Goal: Check status

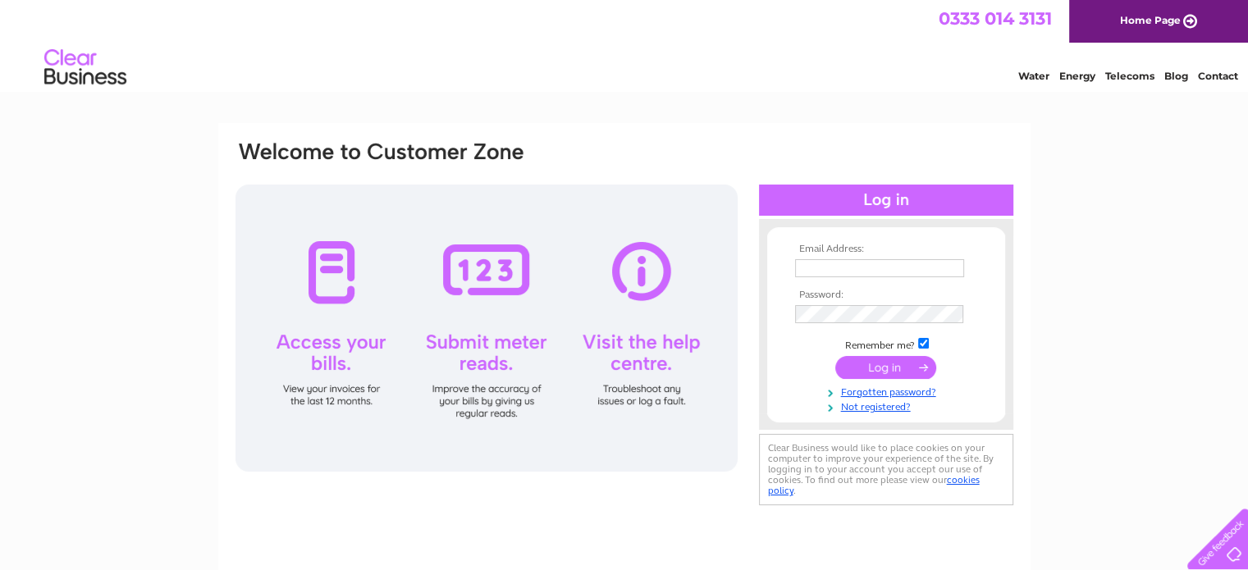
type input "[EMAIL_ADDRESS][DOMAIN_NAME]"
click at [886, 366] on input "submit" at bounding box center [885, 367] width 101 height 23
click at [881, 370] on input "submit" at bounding box center [885, 367] width 101 height 23
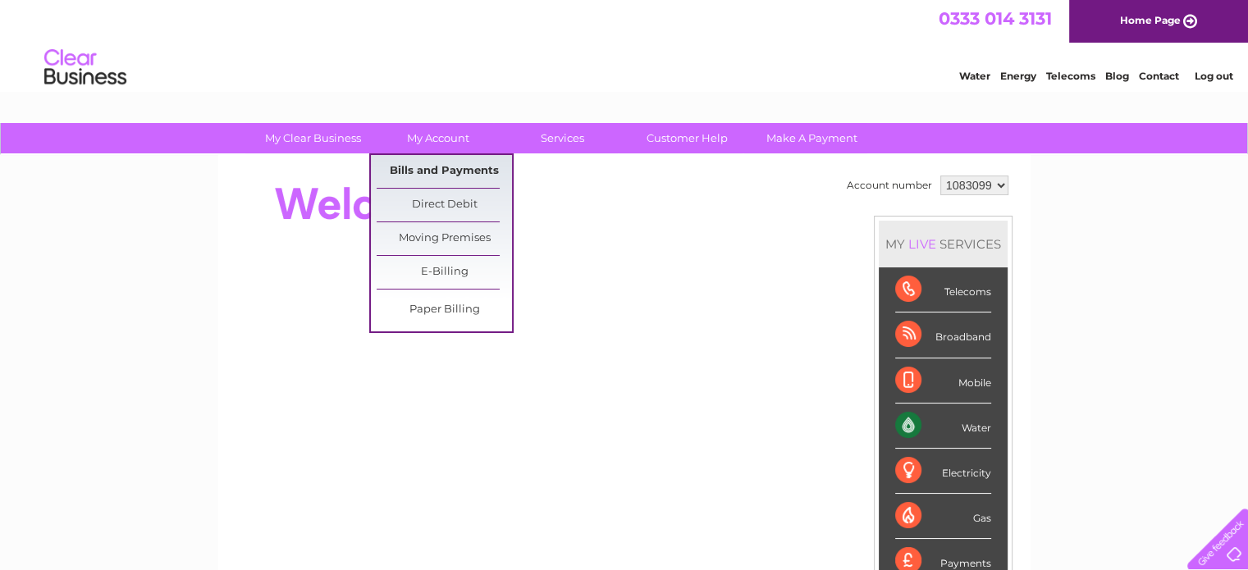
click at [436, 167] on link "Bills and Payments" at bounding box center [444, 171] width 135 height 33
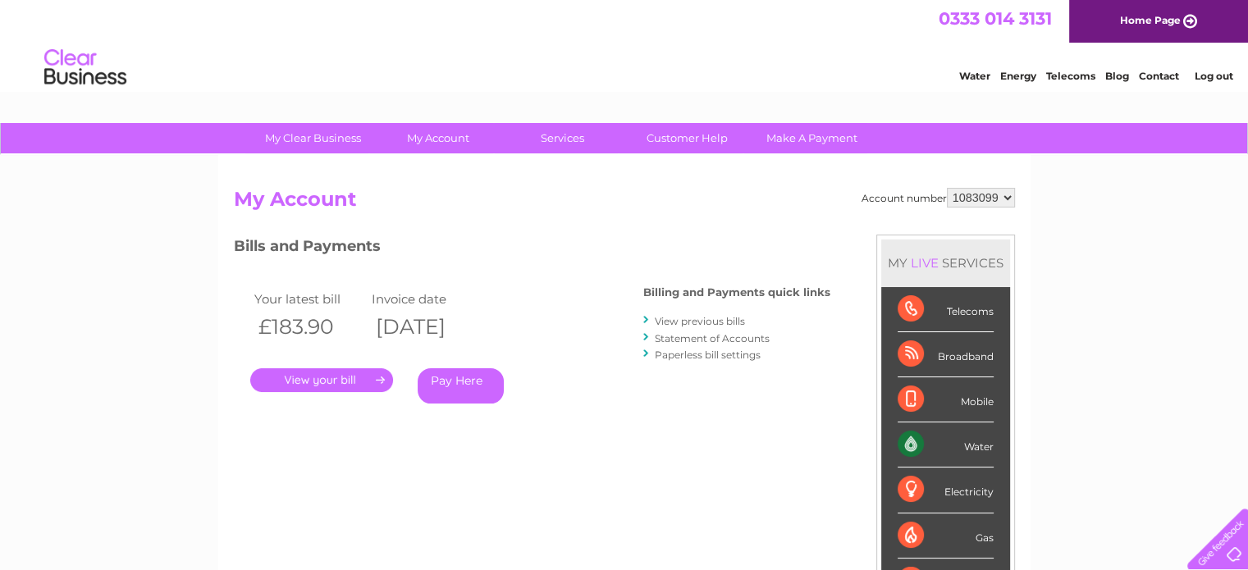
click at [330, 376] on link "." at bounding box center [321, 380] width 143 height 24
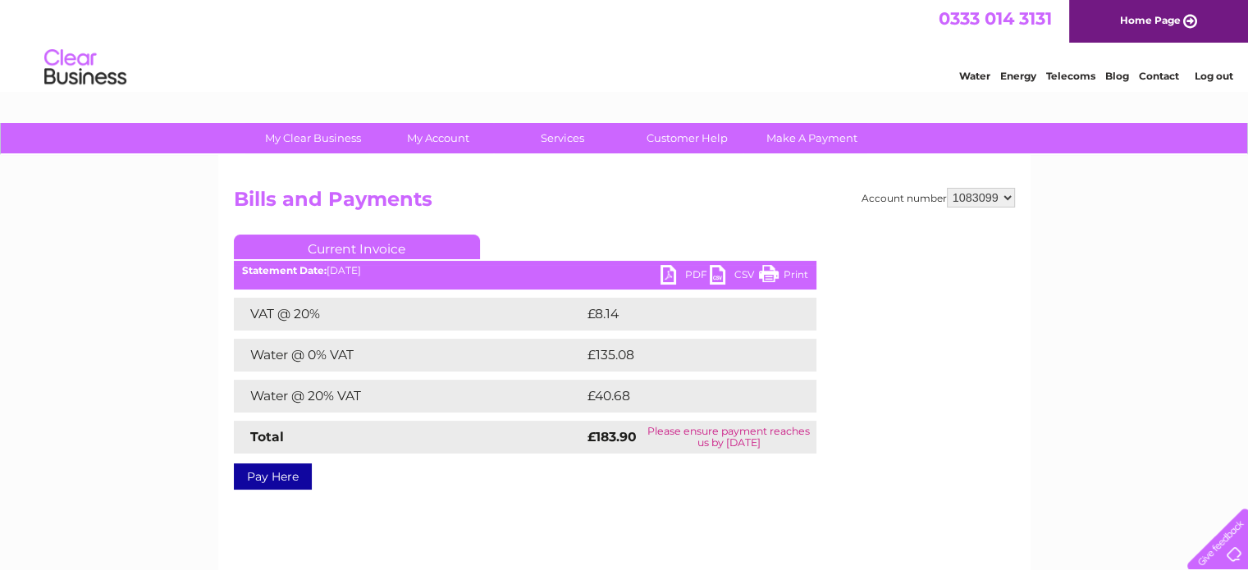
click at [693, 267] on link "PDF" at bounding box center [684, 277] width 49 height 24
click at [1221, 76] on link "Log out" at bounding box center [1213, 76] width 39 height 12
